Goal: Communication & Community: Answer question/provide support

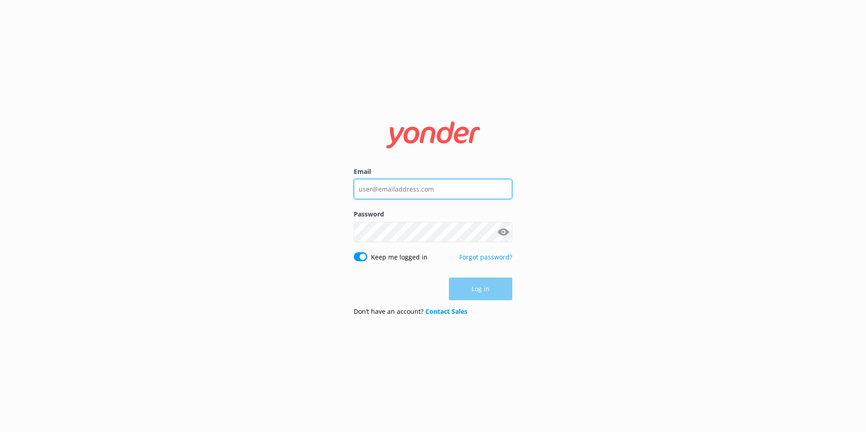
type input "[PERSON_NAME][EMAIL_ADDRESS][PERSON_NAME][DOMAIN_NAME]"
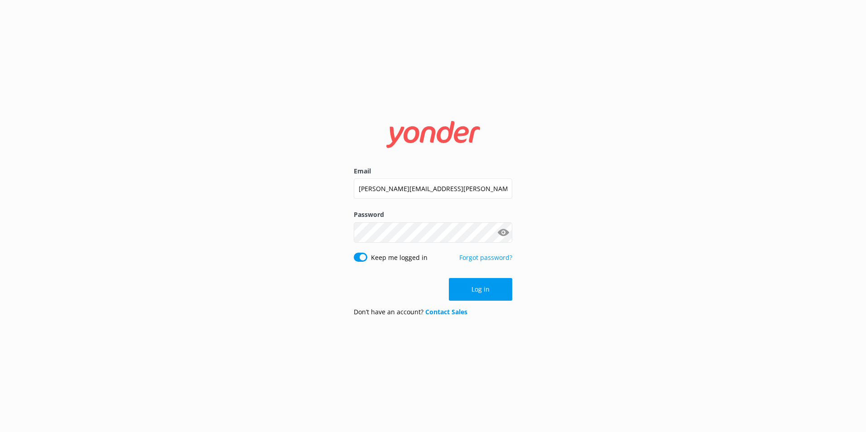
click at [582, 258] on div "Email [PERSON_NAME][EMAIL_ADDRESS][PERSON_NAME][DOMAIN_NAME] Password Show pass…" at bounding box center [433, 216] width 866 height 432
click at [485, 296] on button "Log in" at bounding box center [480, 289] width 63 height 23
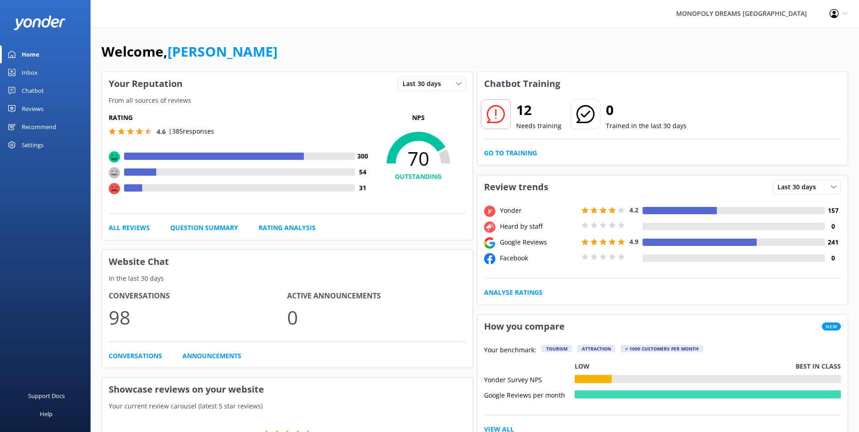
click at [51, 74] on link "Inbox" at bounding box center [45, 72] width 91 height 18
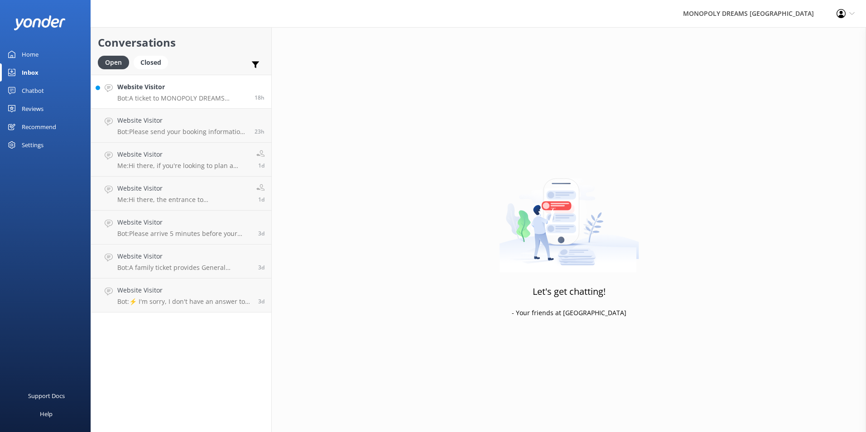
click at [198, 94] on div "Website Visitor Bot: A ticket to MONOPOLY DREAMS [GEOGRAPHIC_DATA] includes acc…" at bounding box center [182, 91] width 130 height 19
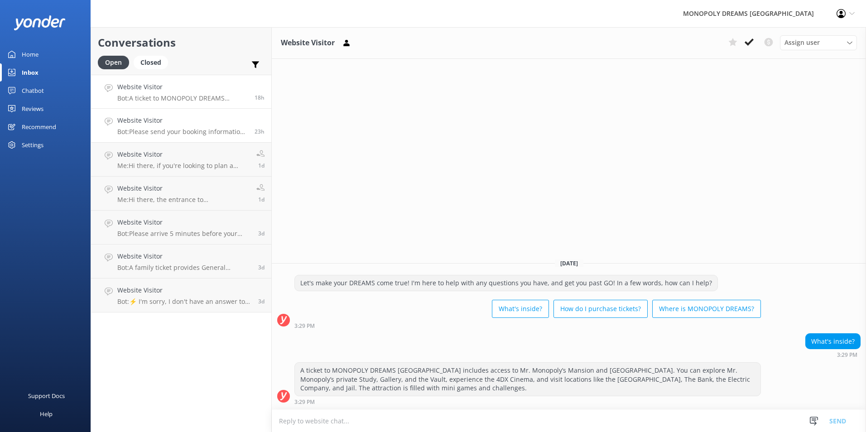
click at [191, 125] on h4 "Website Visitor" at bounding box center [182, 120] width 130 height 10
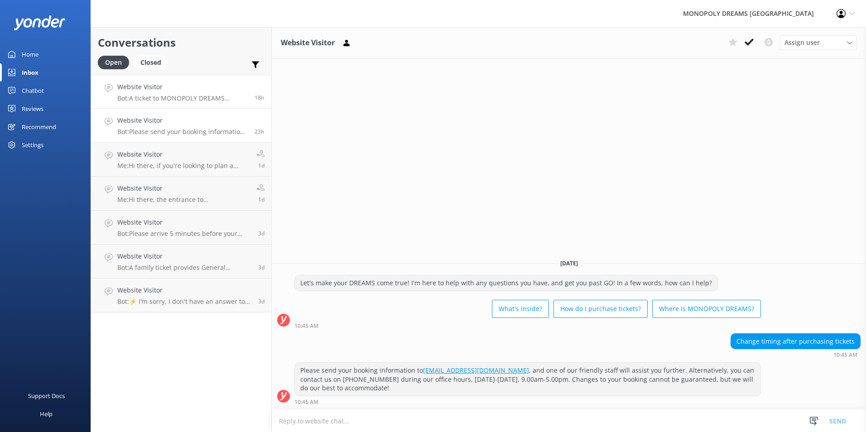
click at [191, 97] on p "Bot: A ticket to MONOPOLY DREAMS Melbourne includes access to Mr. Monopoly’s Ma…" at bounding box center [182, 98] width 130 height 8
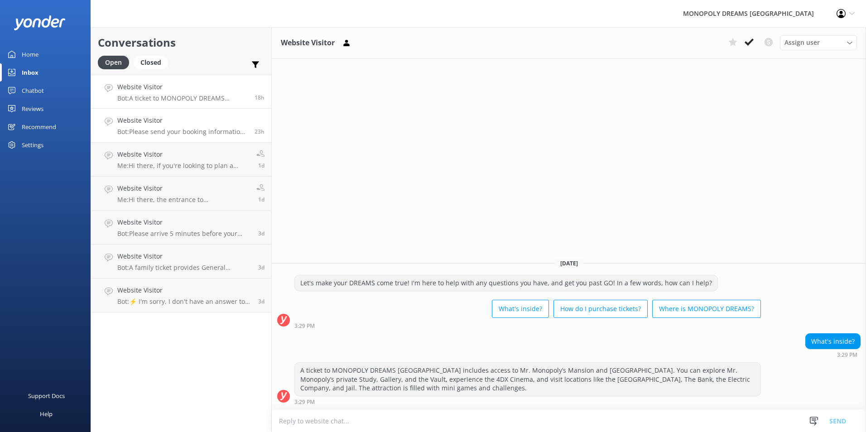
click at [204, 127] on div "Website Visitor Bot: Please send your booking information to [EMAIL_ADDRESS][DO…" at bounding box center [182, 125] width 130 height 20
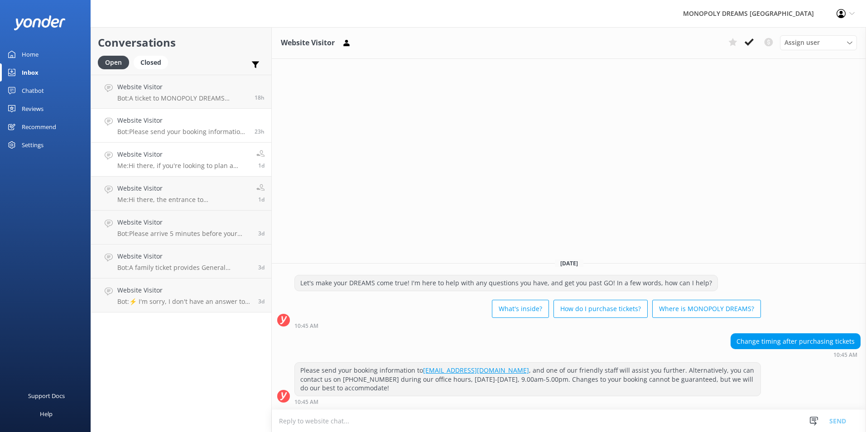
click at [187, 161] on div "Website Visitor Me: Hi there, if you're looking to plan a school excursion, pri…" at bounding box center [183, 159] width 132 height 20
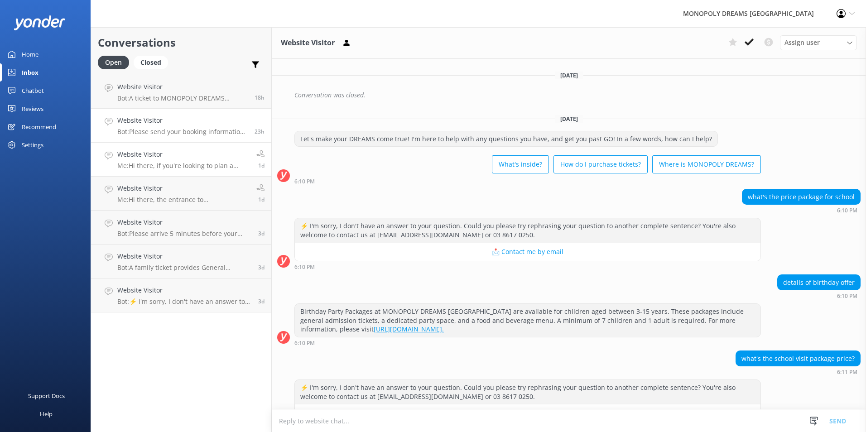
click at [182, 124] on h4 "Website Visitor" at bounding box center [182, 120] width 130 height 10
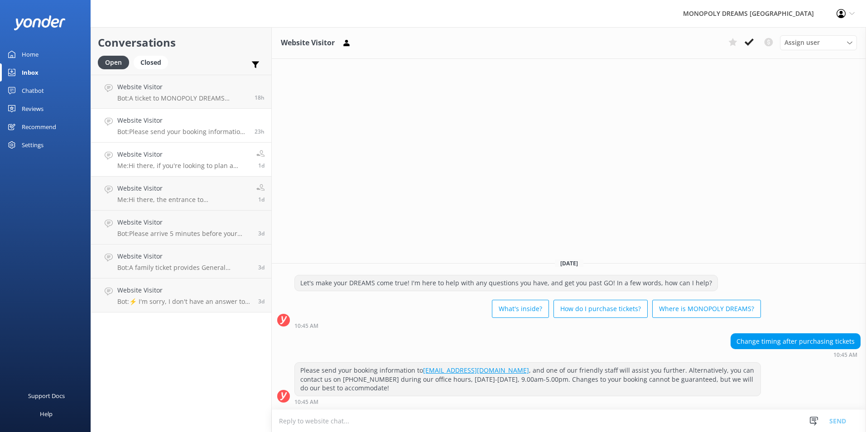
click at [183, 153] on h4 "Website Visitor" at bounding box center [183, 154] width 132 height 10
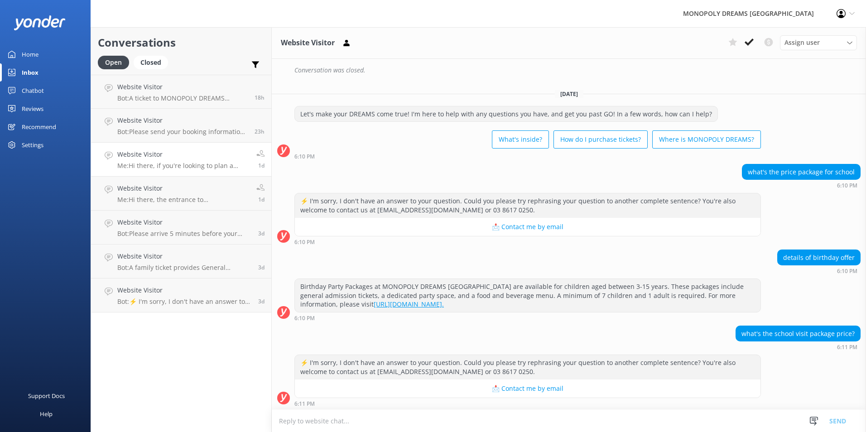
scroll to position [984, 0]
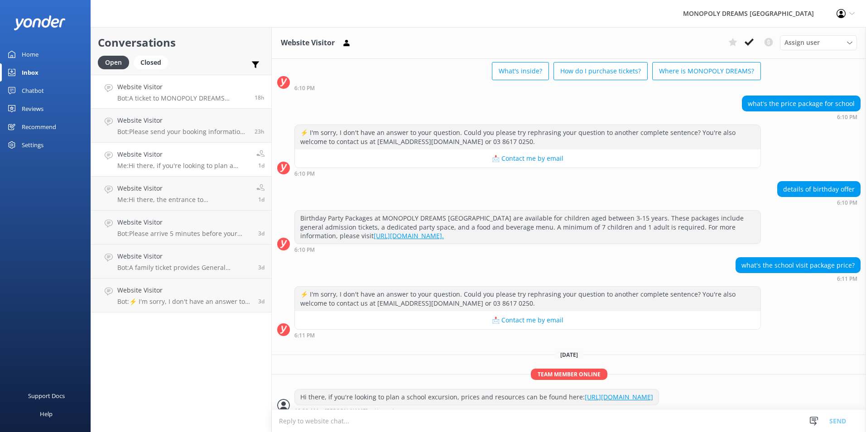
click at [146, 99] on p "Bot: A ticket to MONOPOLY DREAMS Melbourne includes access to Mr. Monopoly’s Ma…" at bounding box center [182, 98] width 130 height 8
